Goal: Information Seeking & Learning: Learn about a topic

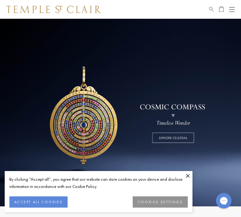
click at [231, 9] on button "Open navigation" at bounding box center [232, 10] width 6 height 8
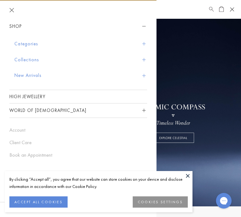
click at [32, 59] on button "Collections" at bounding box center [80, 60] width 133 height 16
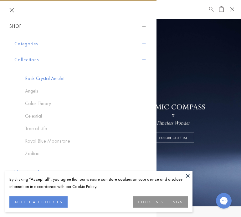
click at [41, 78] on link "Rock Crystal Amulet" at bounding box center [83, 78] width 116 height 7
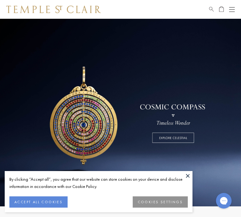
click at [232, 9] on div "Open navigation" at bounding box center [232, 9] width 6 height 0
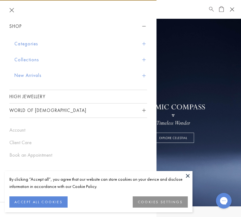
click at [33, 61] on button "Collections" at bounding box center [80, 60] width 133 height 16
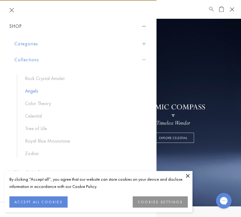
click at [36, 89] on link "Angels" at bounding box center [83, 91] width 116 height 7
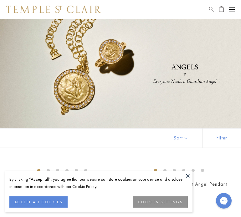
click at [231, 8] on button "Open navigation" at bounding box center [232, 10] width 6 height 8
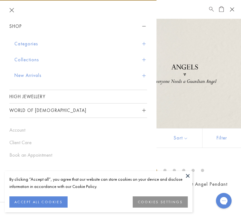
click at [28, 58] on button "Collections" at bounding box center [80, 60] width 133 height 16
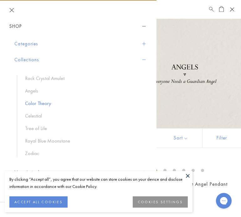
click at [36, 104] on link "Color Theory" at bounding box center [83, 103] width 116 height 7
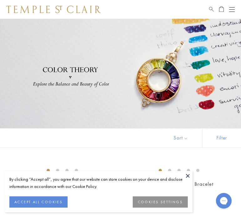
click at [230, 8] on button "Open navigation" at bounding box center [232, 10] width 6 height 8
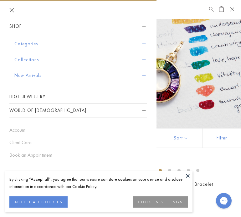
click at [31, 59] on button "Collections" at bounding box center [80, 60] width 133 height 16
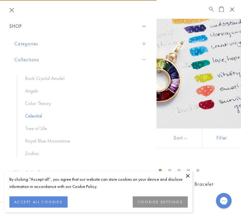
click at [35, 115] on link "Celestial" at bounding box center [83, 116] width 116 height 7
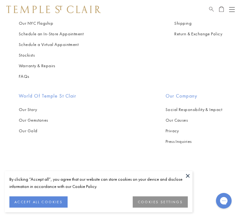
scroll to position [3540, 0]
click at [230, 7] on button "Open navigation" at bounding box center [232, 10] width 6 height 8
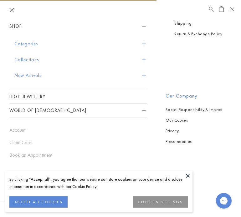
click at [29, 58] on button "Collections" at bounding box center [80, 60] width 133 height 16
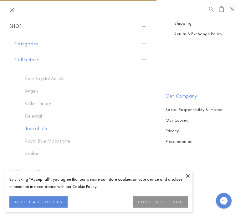
click at [41, 127] on link "Tree of Life" at bounding box center [83, 128] width 116 height 7
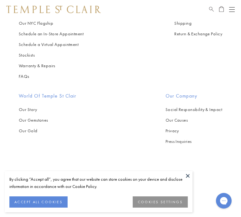
scroll to position [4318, 0]
click at [230, 8] on button "Open navigation" at bounding box center [232, 10] width 6 height 8
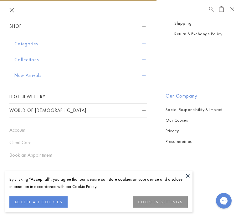
click at [32, 58] on button "Collections" at bounding box center [80, 60] width 133 height 16
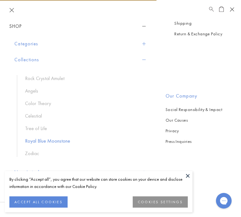
click at [47, 140] on link "Royal Blue Moonstone" at bounding box center [83, 141] width 116 height 7
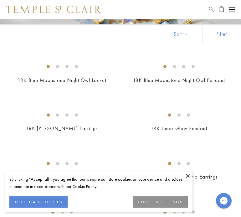
scroll to position [105, 0]
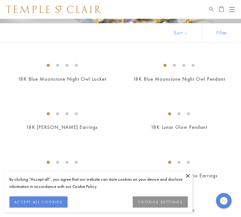
click at [188, 175] on button at bounding box center [187, 175] width 9 height 9
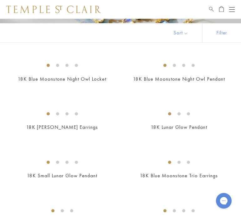
click at [119, 91] on div "18K Blue Moonstone Night Owl Pendant $5,700" at bounding box center [175, 74] width 117 height 33
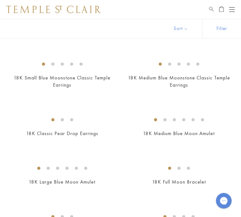
scroll to position [397, 0]
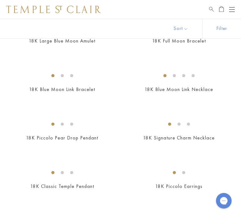
scroll to position [539, 0]
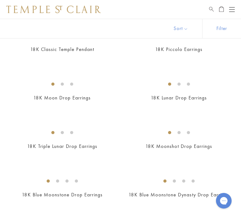
scroll to position [677, 0]
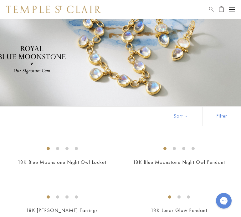
scroll to position [0, 0]
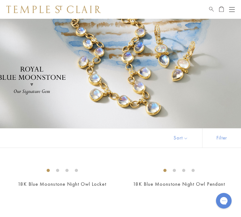
click at [231, 8] on button "Open navigation" at bounding box center [232, 10] width 6 height 8
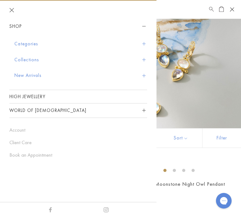
click at [28, 58] on button "Collections" at bounding box center [80, 60] width 133 height 16
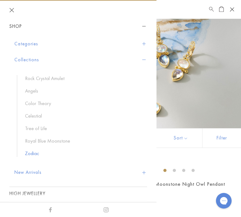
click at [32, 154] on link "Zodiac" at bounding box center [83, 153] width 116 height 7
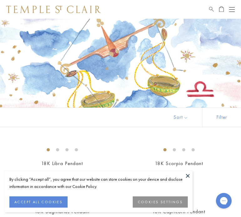
scroll to position [28, 0]
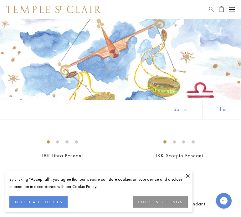
click at [186, 174] on button at bounding box center [187, 175] width 9 height 9
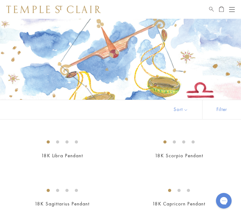
click at [119, 152] on div "18K Scorpio Pendant $3,250" at bounding box center [175, 151] width 117 height 33
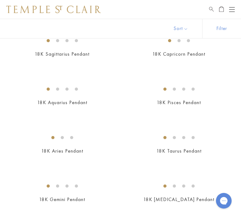
scroll to position [0, 0]
